Goal: Obtain resource: Obtain resource

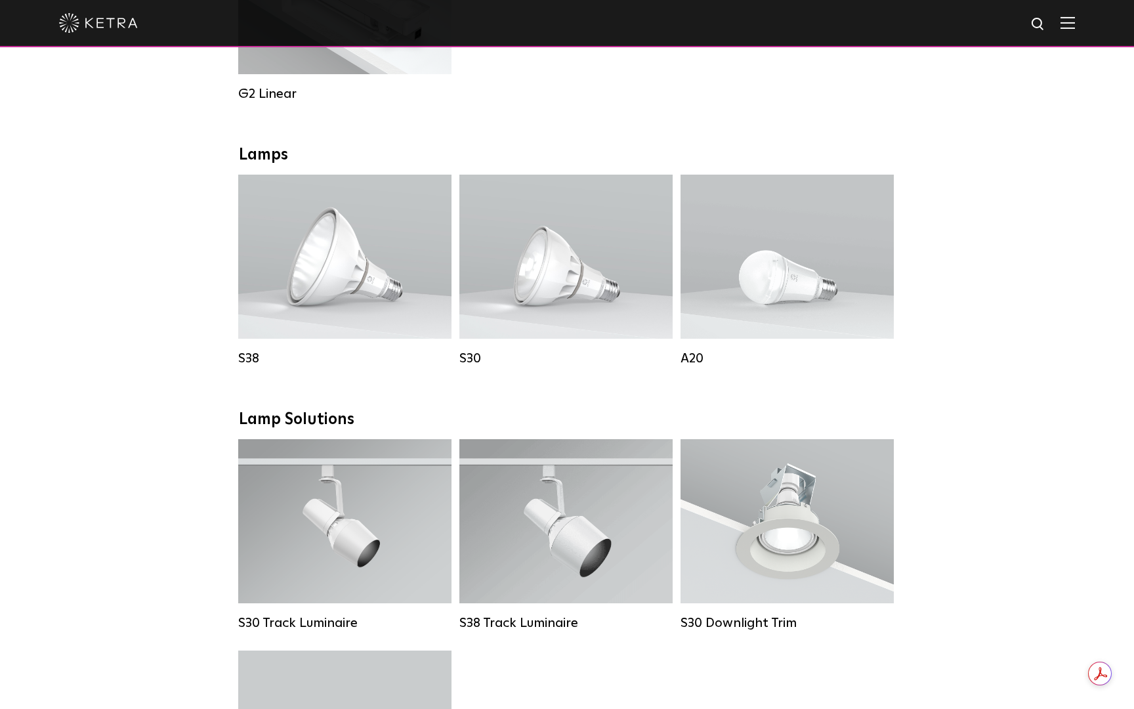
scroll to position [864, 0]
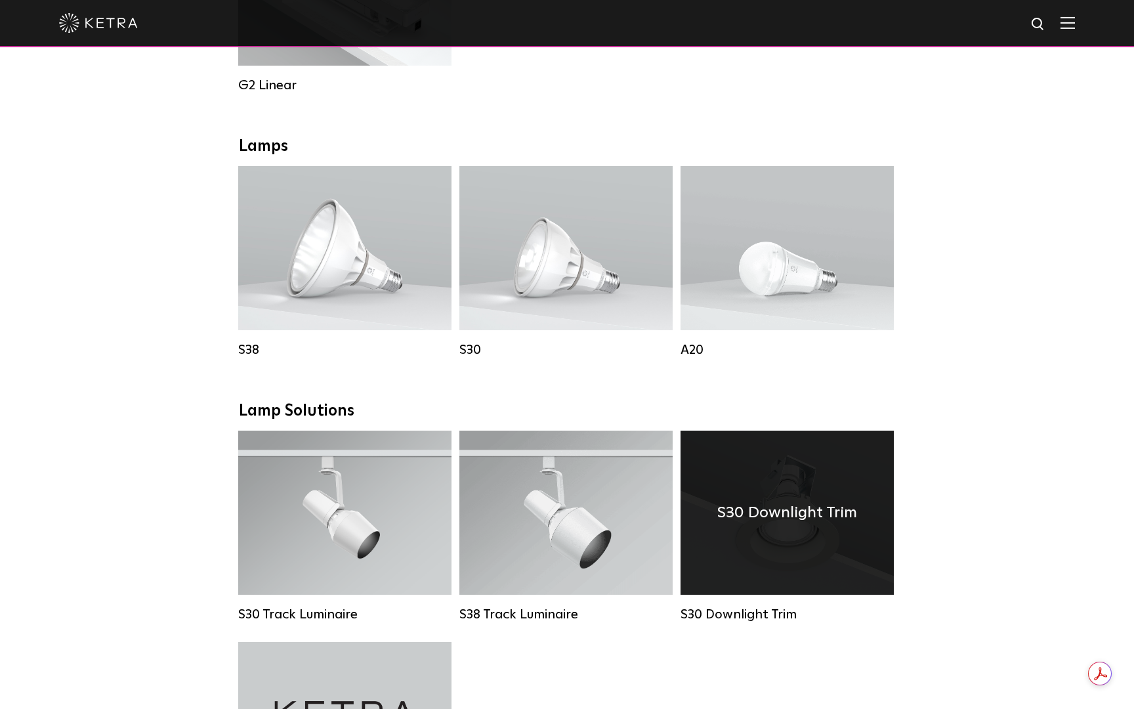
click at [783, 516] on h4 "S30 Downlight Trim" at bounding box center [787, 512] width 140 height 25
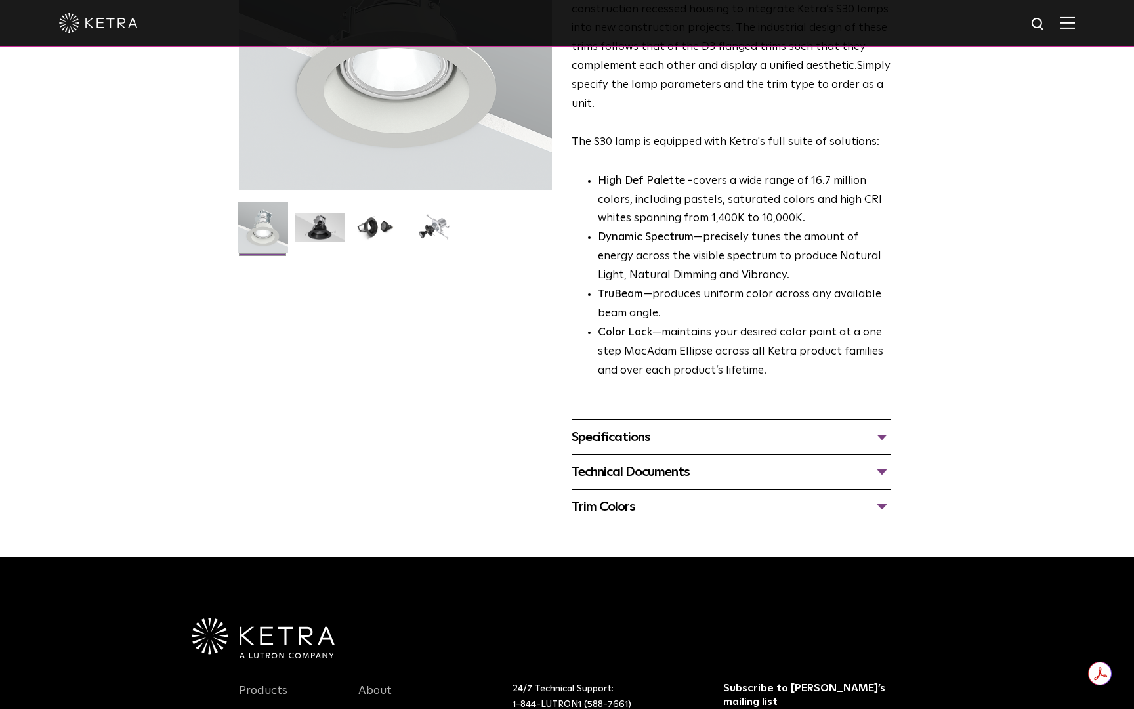
scroll to position [220, 0]
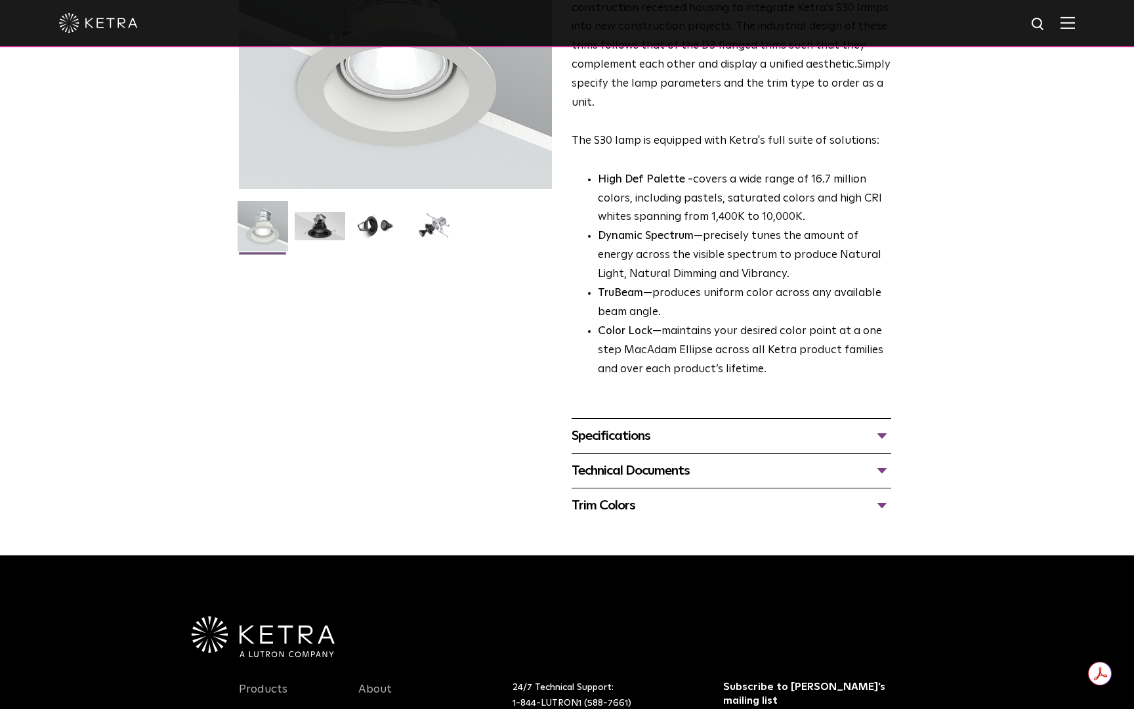
click at [650, 436] on div "Specifications" at bounding box center [732, 435] width 320 height 21
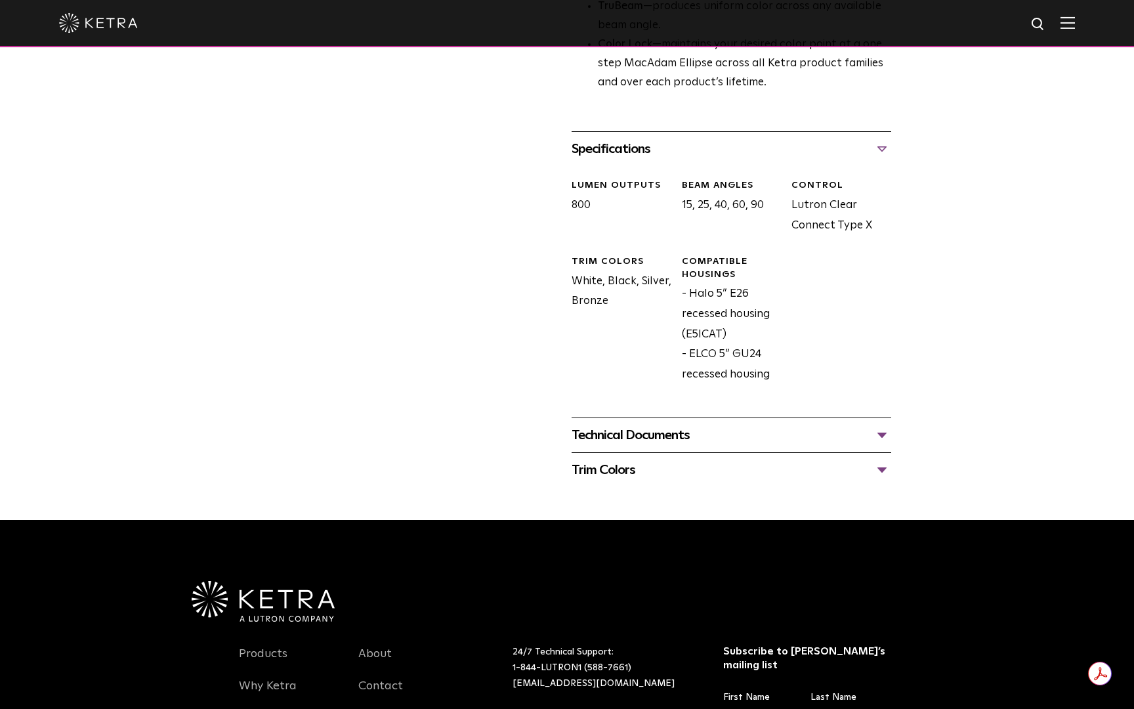
scroll to position [508, 0]
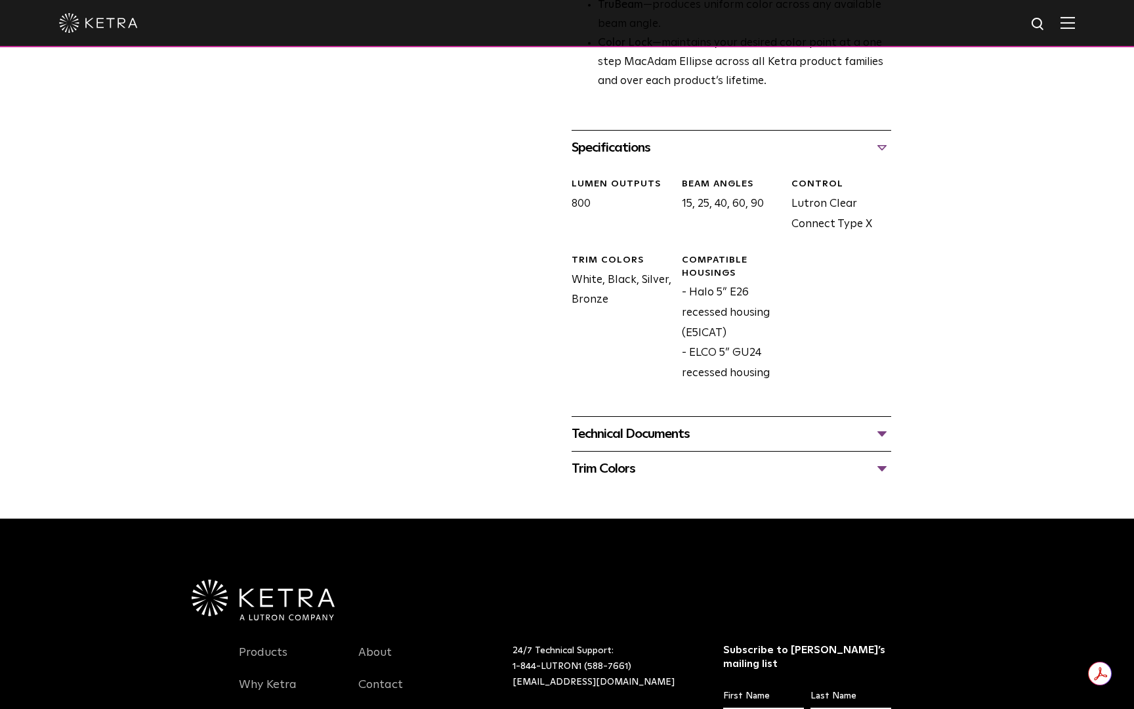
click at [650, 436] on div "Technical Documents" at bounding box center [732, 433] width 320 height 21
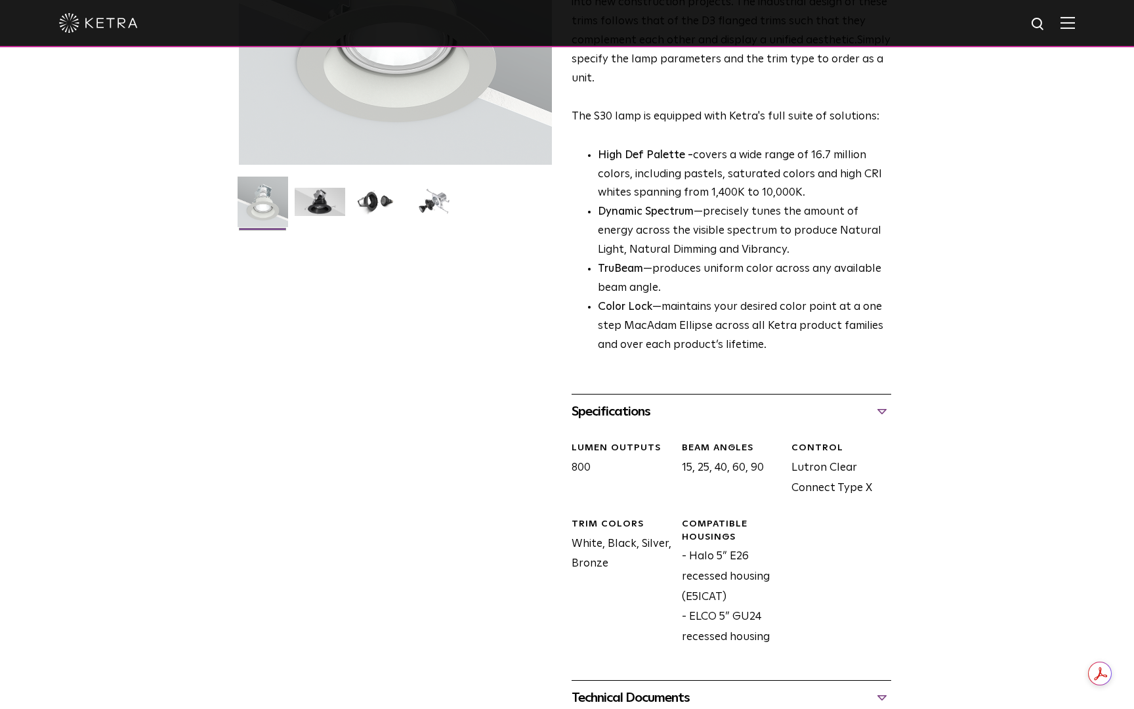
scroll to position [0, 0]
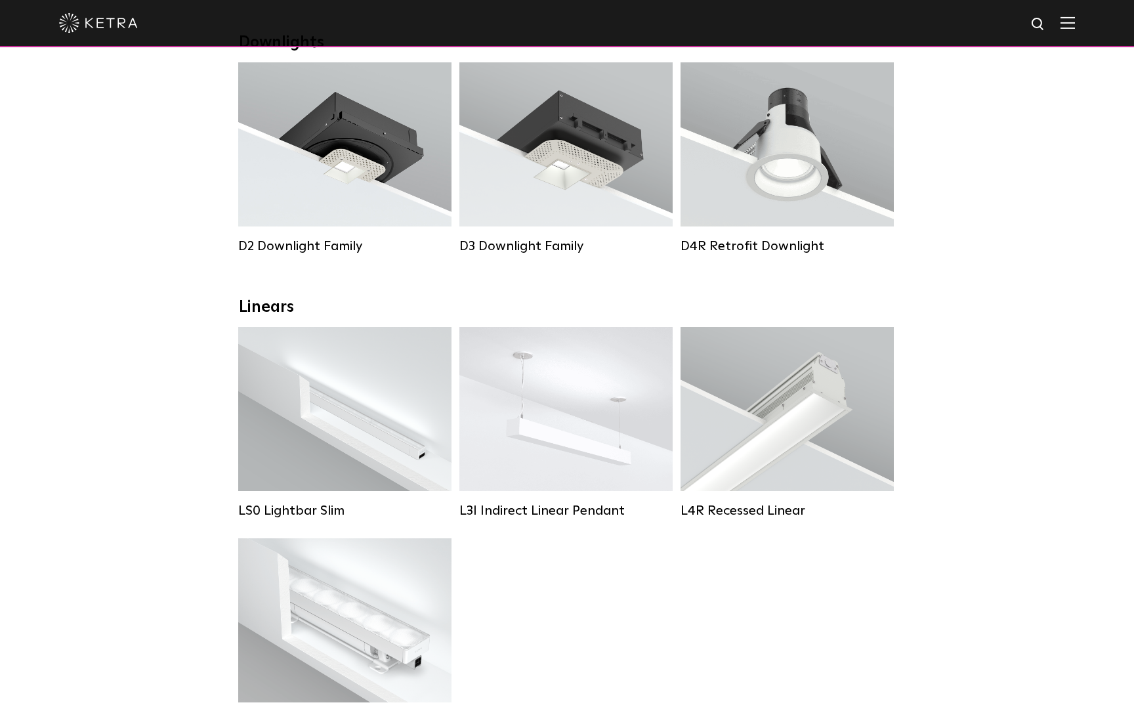
scroll to position [226, 0]
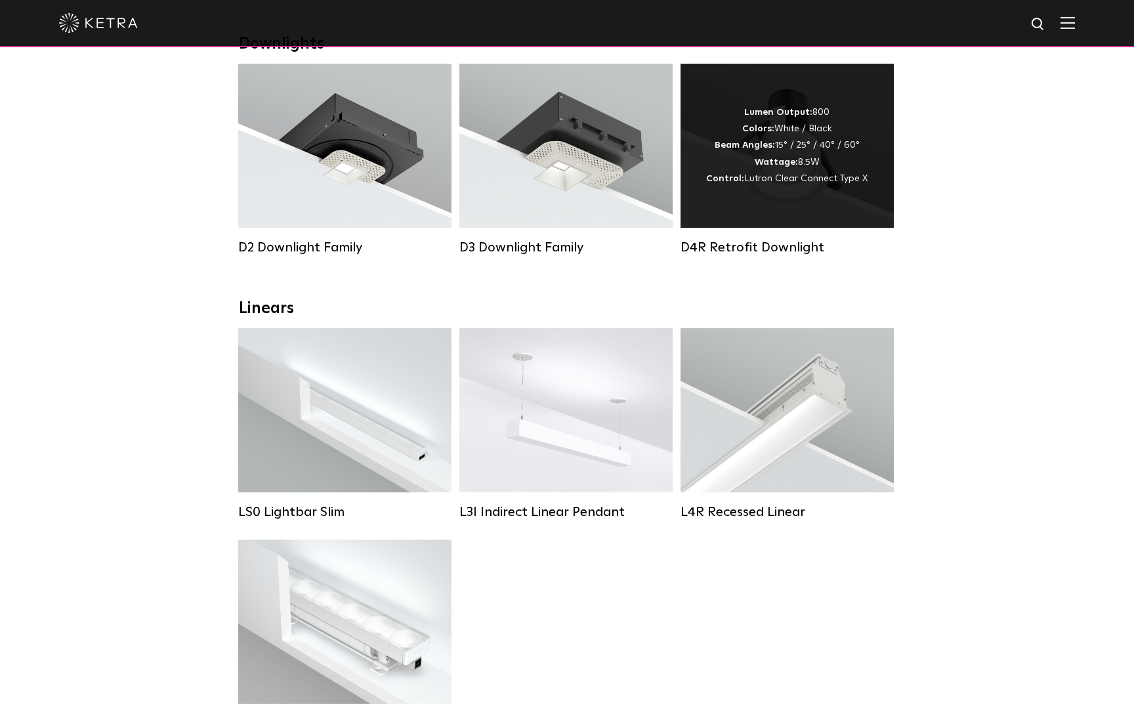
click at [773, 196] on div "Lumen Output: 800 Colors: White / Black Beam Angles: 15° / 25° / 40° / 60° Watt…" at bounding box center [787, 146] width 213 height 164
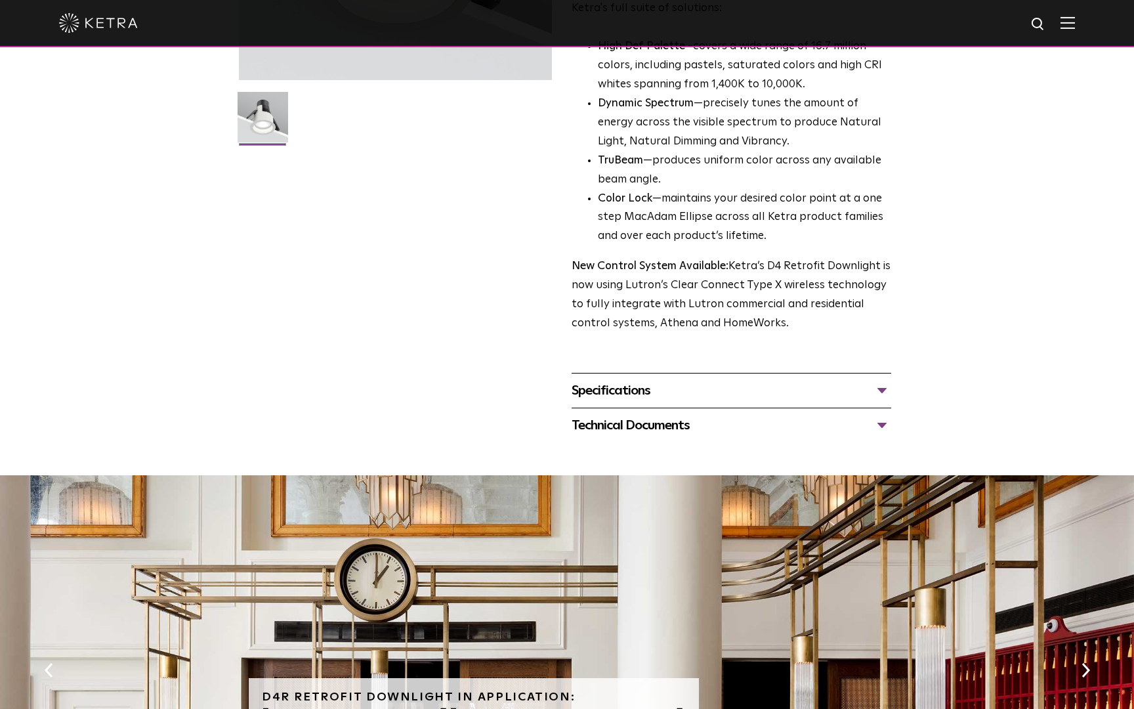
scroll to position [331, 0]
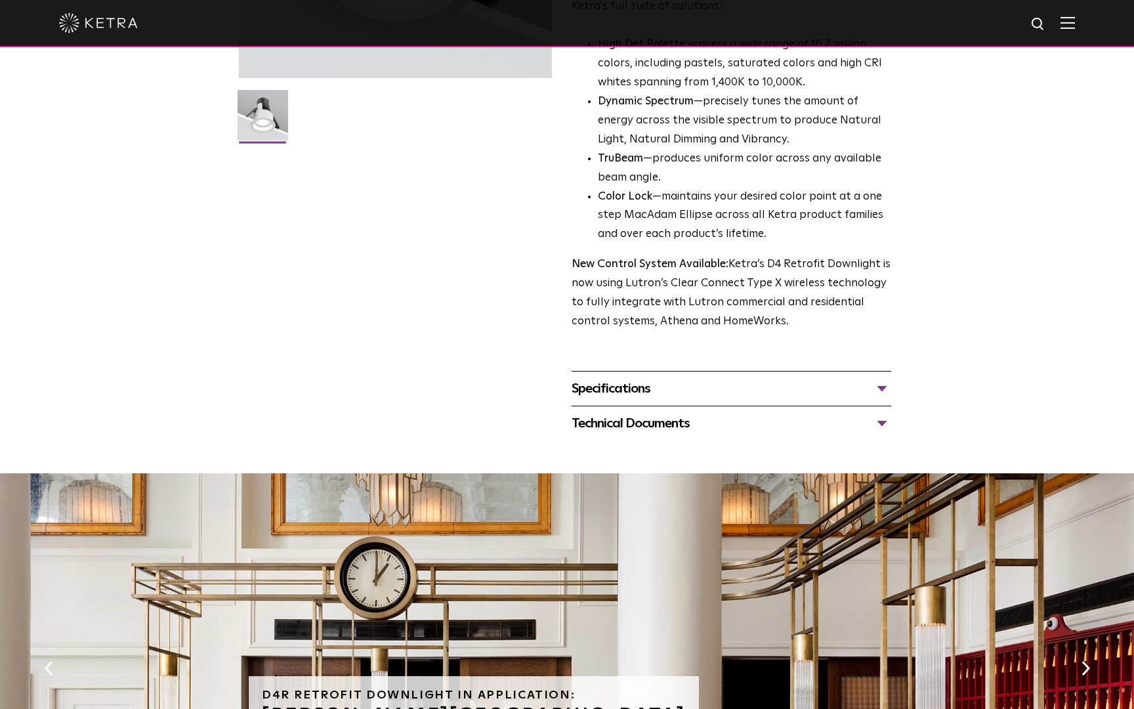
click at [670, 398] on div "Specifications" at bounding box center [732, 388] width 320 height 21
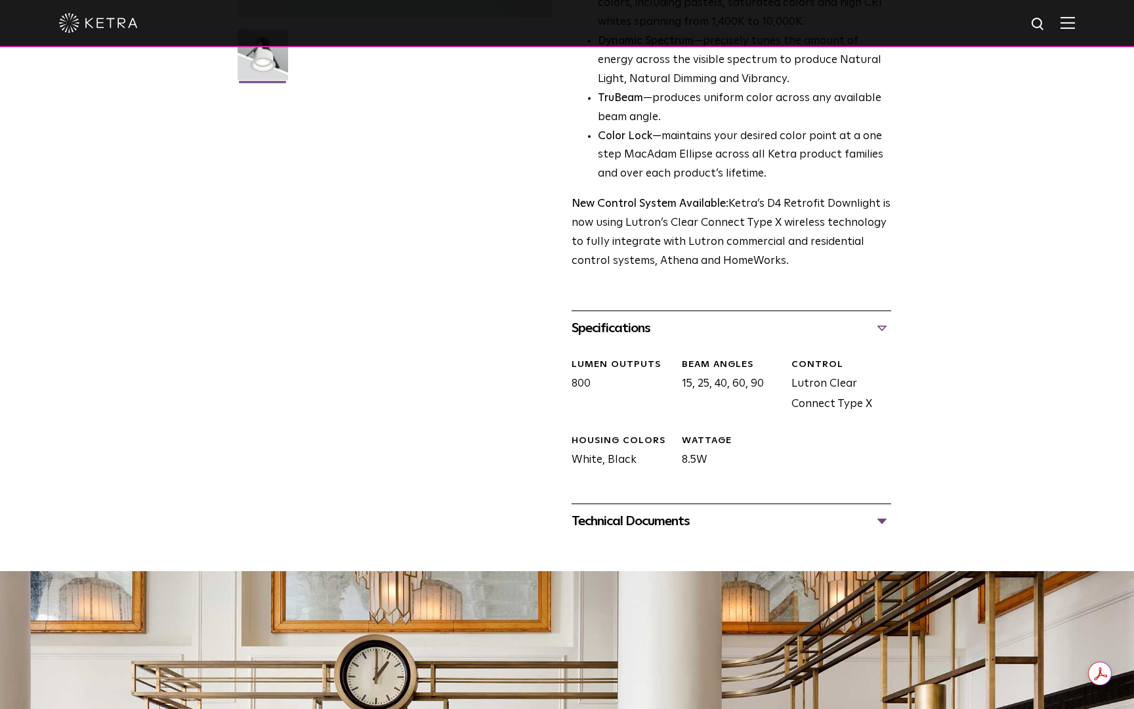
scroll to position [396, 0]
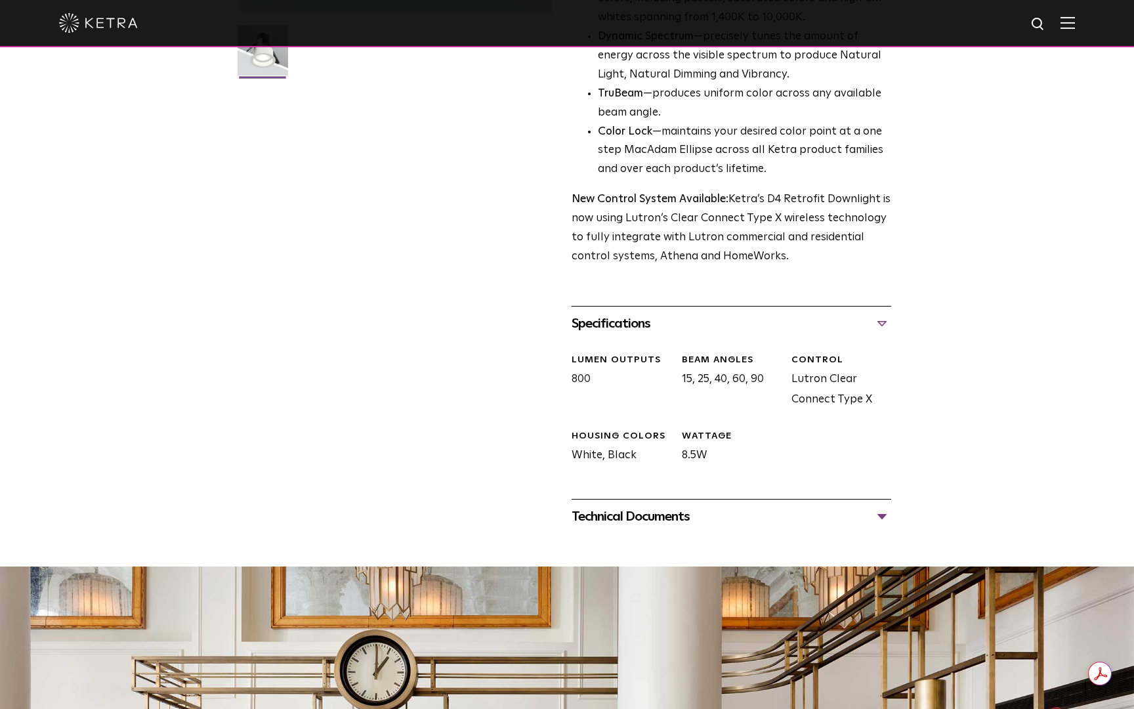
click at [681, 513] on div "Technical Documents" at bounding box center [732, 516] width 320 height 21
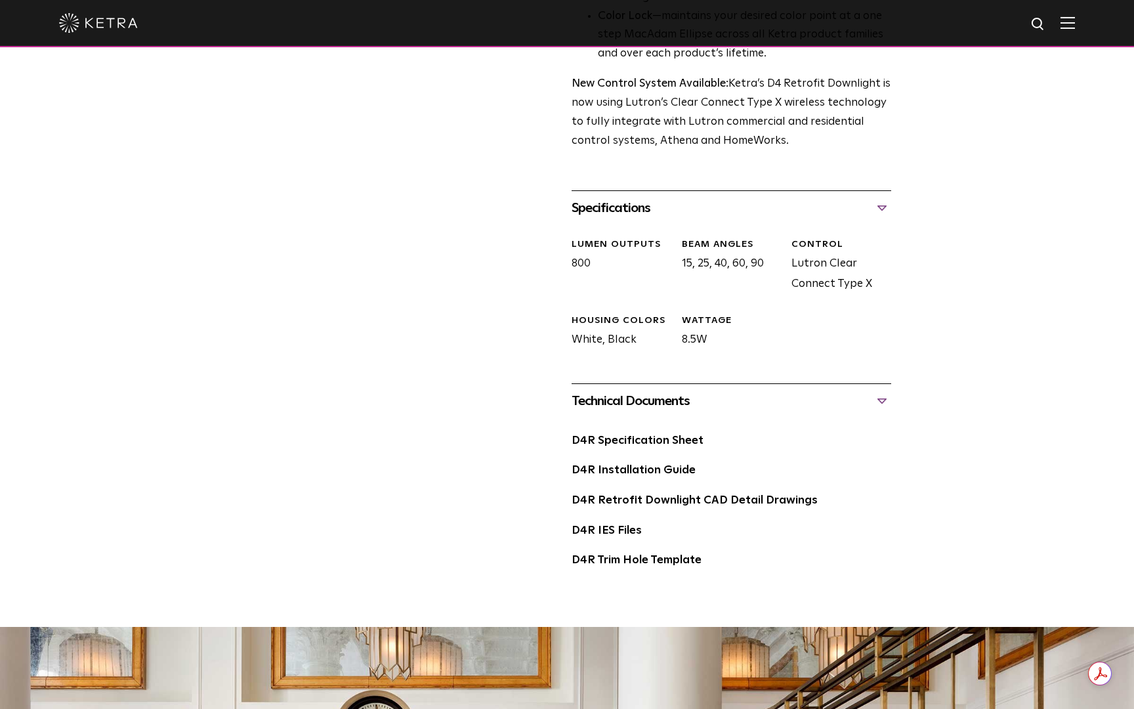
scroll to position [515, 0]
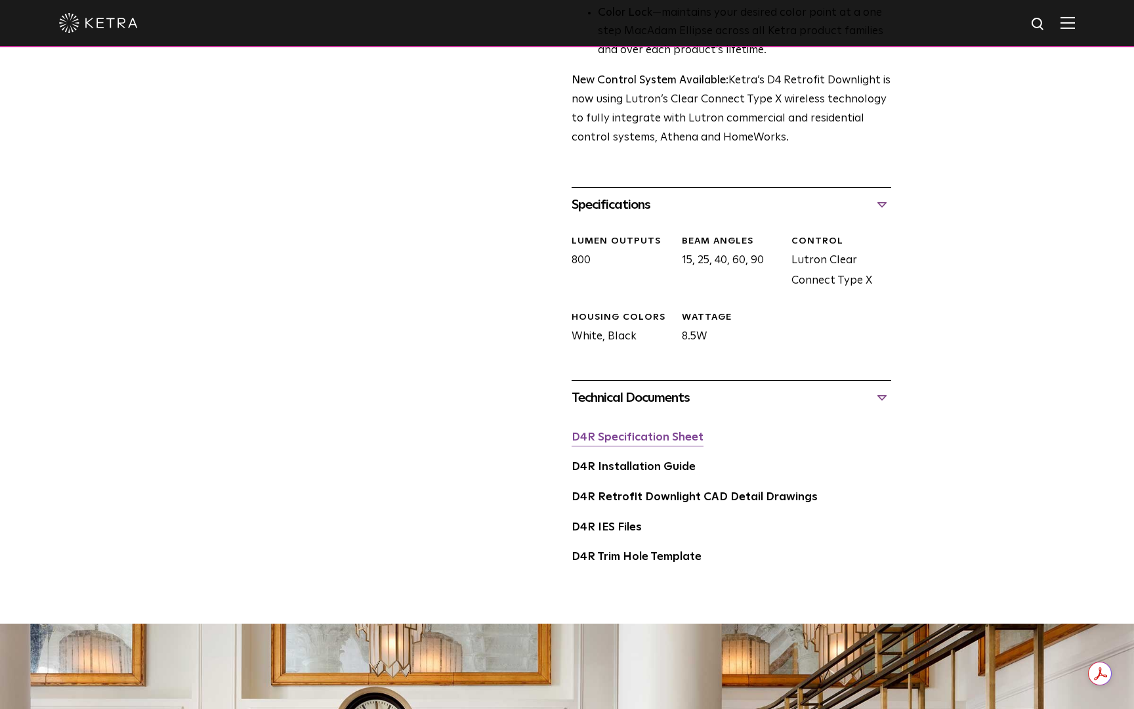
click at [658, 438] on link "D4R Specification Sheet" at bounding box center [638, 437] width 132 height 11
click at [656, 467] on link "D4R Installation Guide" at bounding box center [634, 466] width 124 height 11
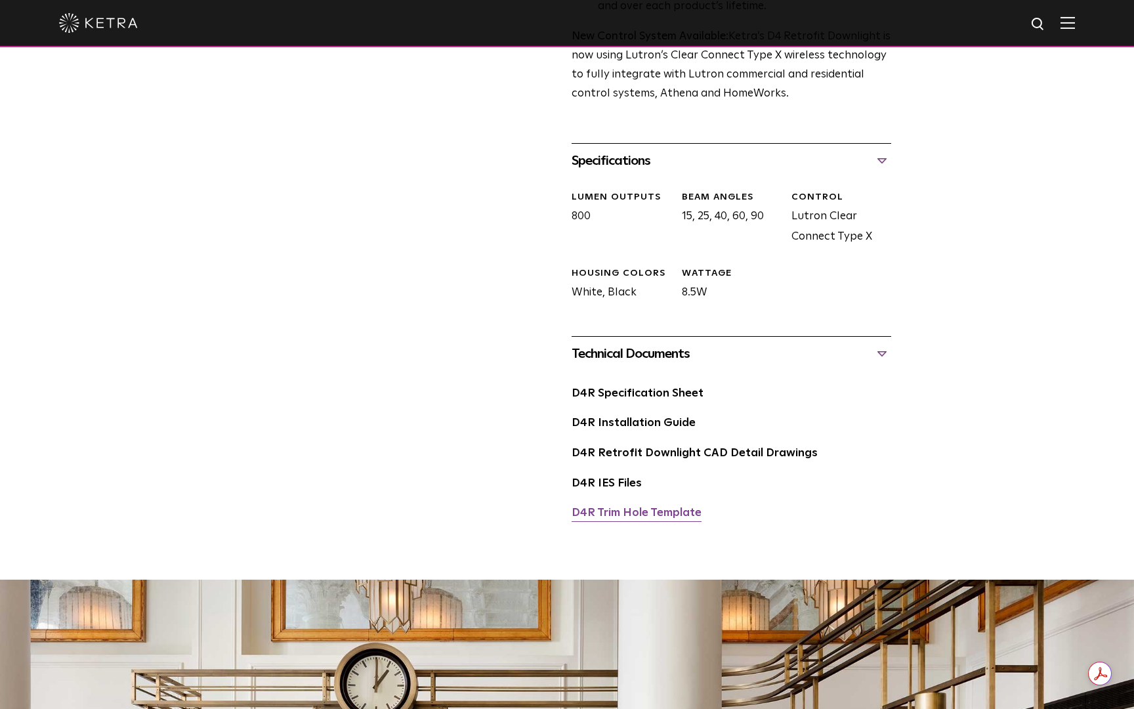
scroll to position [560, 0]
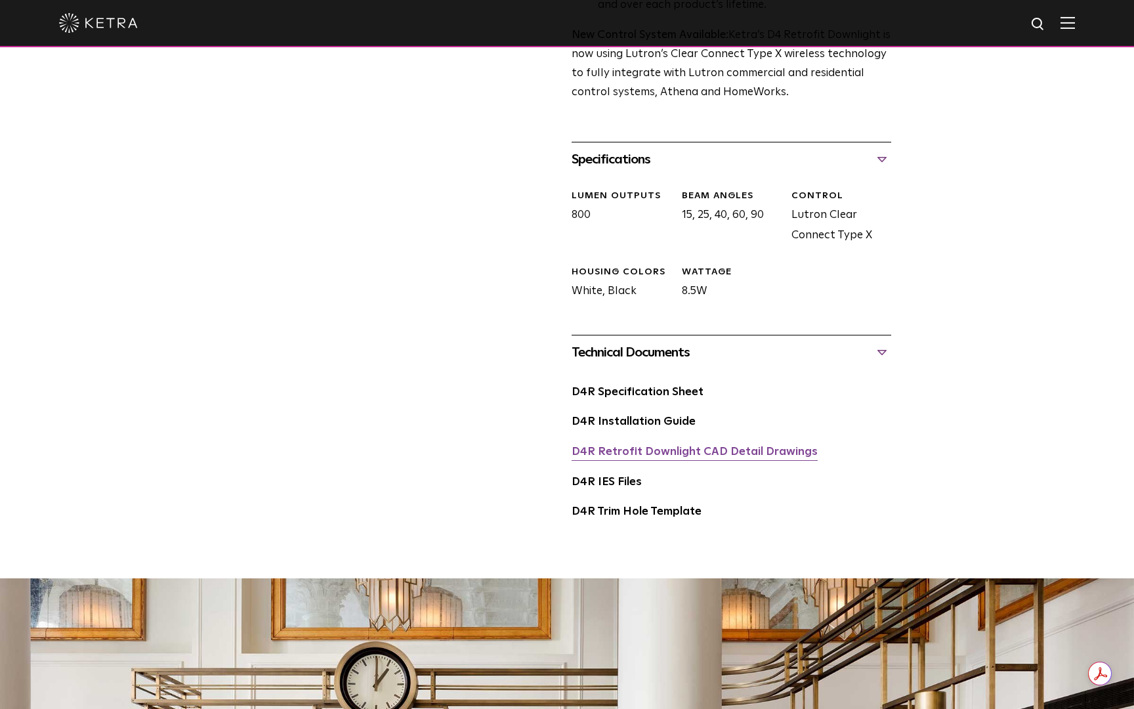
click at [660, 454] on link "D4R Retrofit Downlight CAD Detail Drawings" at bounding box center [695, 451] width 246 height 11
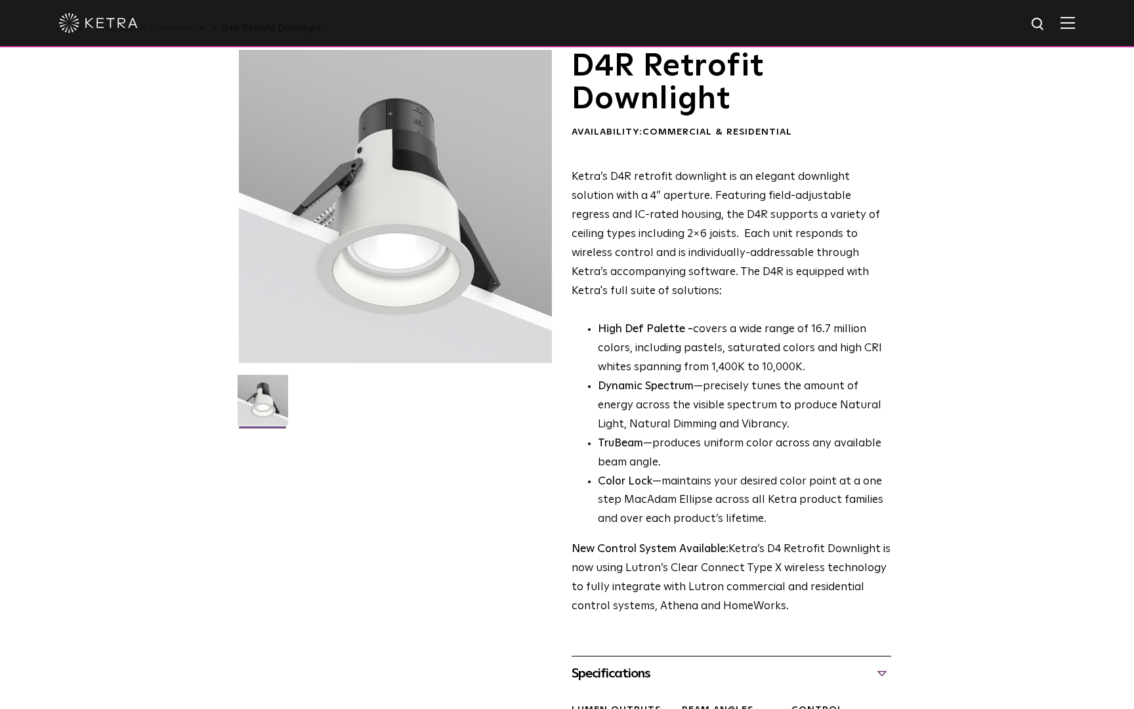
scroll to position [0, 0]
